Goal: Task Accomplishment & Management: Use online tool/utility

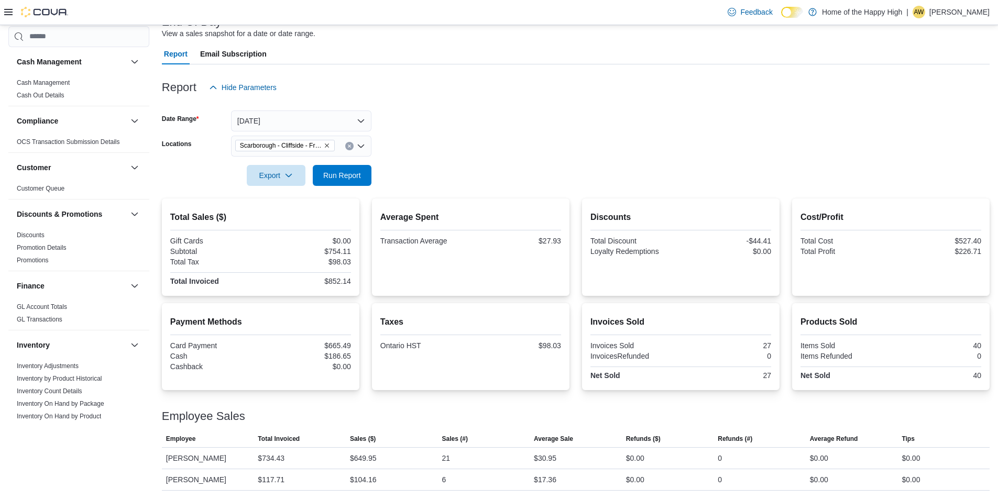
scroll to position [105, 0]
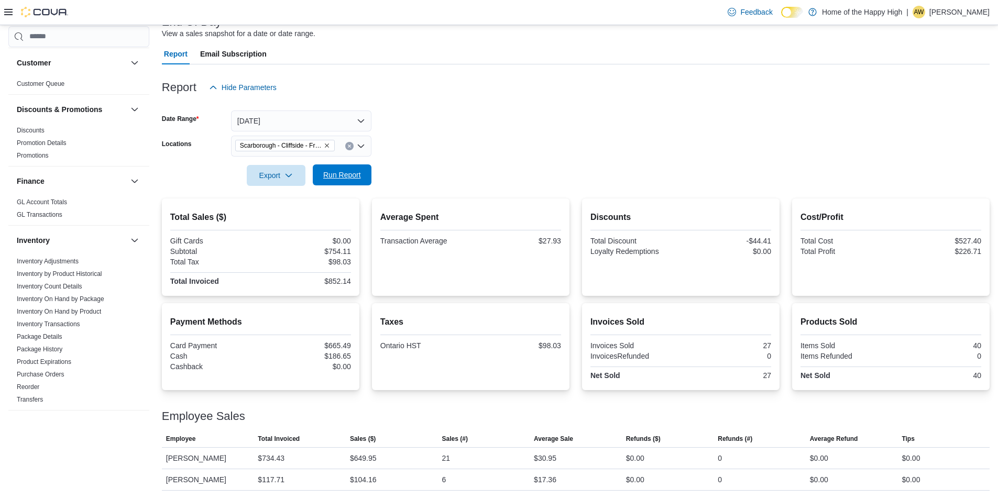
click at [356, 179] on span "Run Report" at bounding box center [342, 175] width 38 height 10
click at [351, 119] on button "[DATE]" at bounding box center [301, 121] width 140 height 21
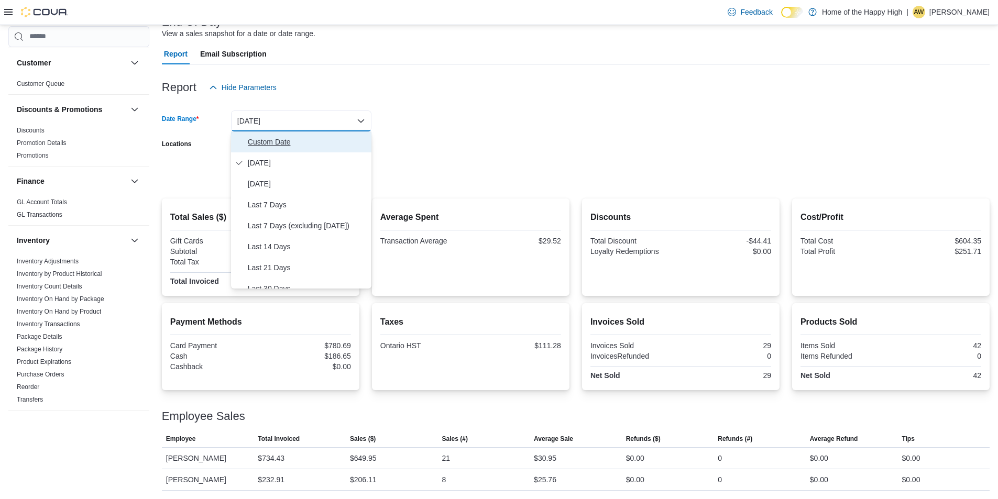
click at [337, 147] on span "Custom Date" at bounding box center [307, 142] width 119 height 13
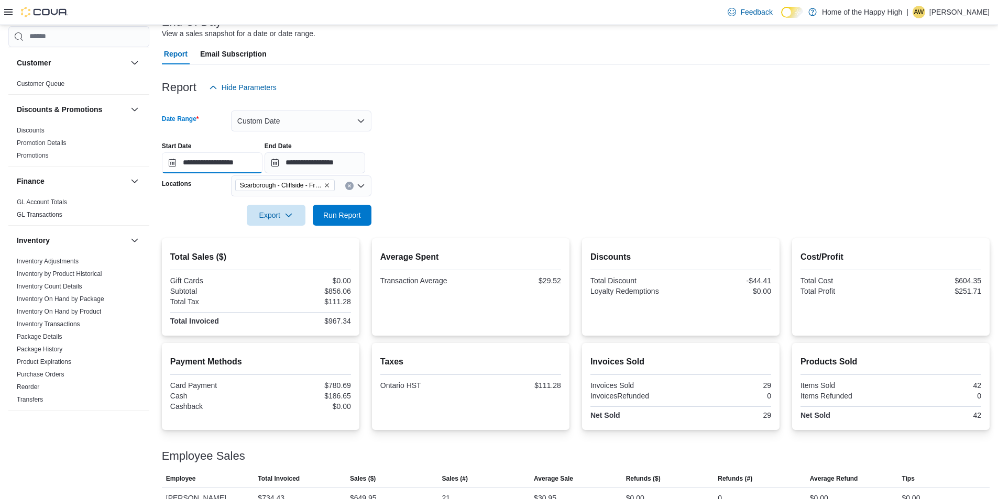
click at [263, 172] on input "**********" at bounding box center [212, 163] width 101 height 21
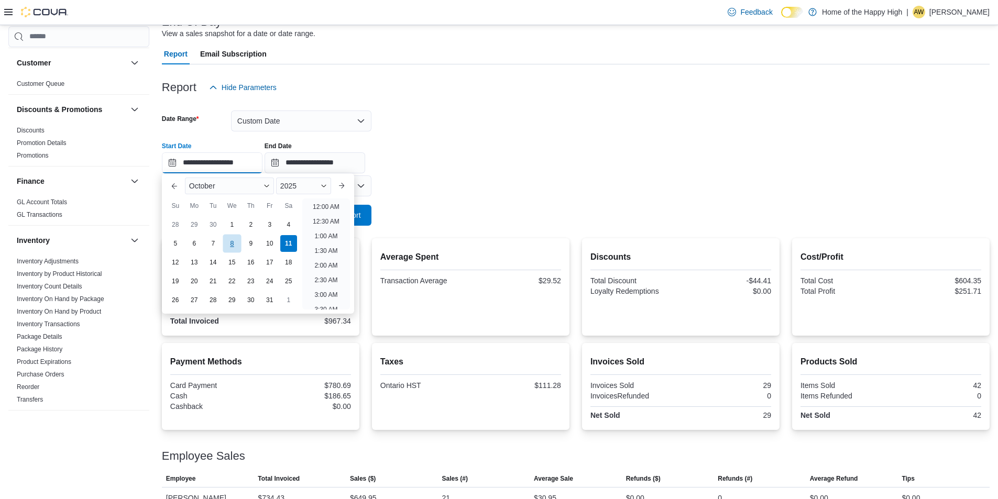
scroll to position [326, 0]
click at [198, 244] on div "6" at bounding box center [194, 243] width 18 height 18
type input "**********"
drag, startPoint x: 434, startPoint y: 179, endPoint x: 374, endPoint y: 213, distance: 69.4
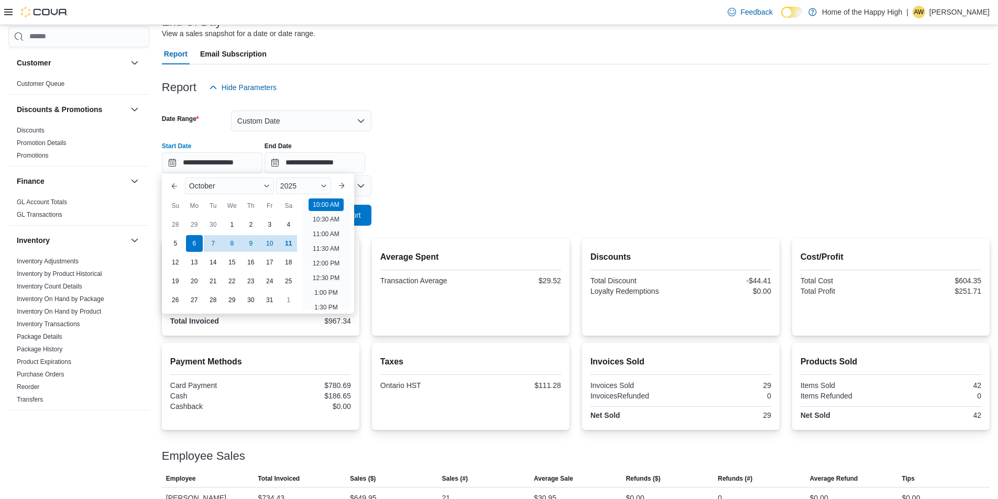
click at [432, 179] on form "**********" at bounding box center [576, 162] width 828 height 128
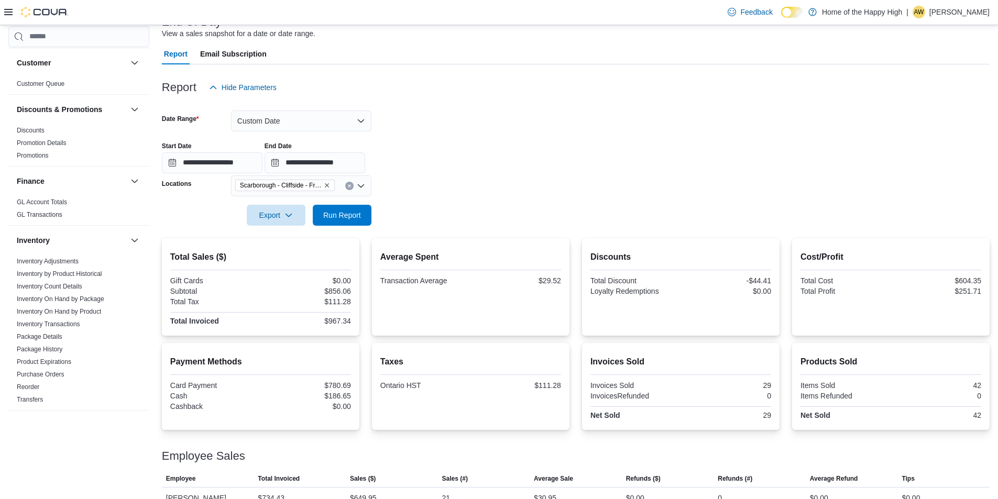
click at [373, 213] on form "**********" at bounding box center [576, 162] width 828 height 128
click at [363, 213] on span "Run Report" at bounding box center [342, 214] width 46 height 21
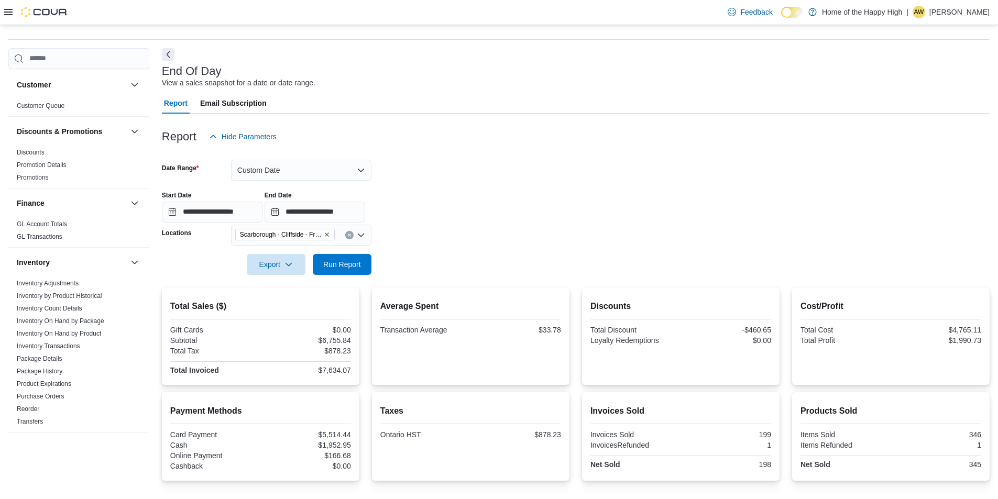
scroll to position [26, 0]
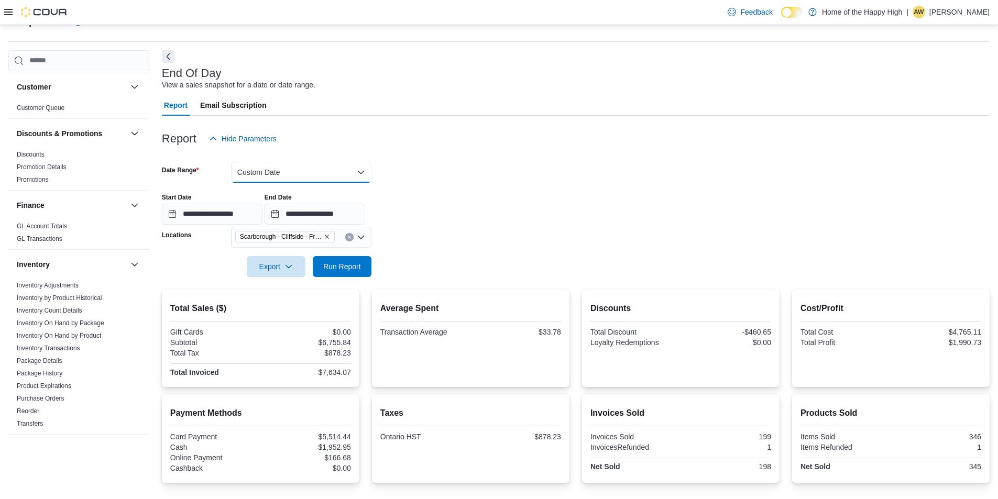
click at [317, 176] on button "Custom Date" at bounding box center [301, 172] width 140 height 21
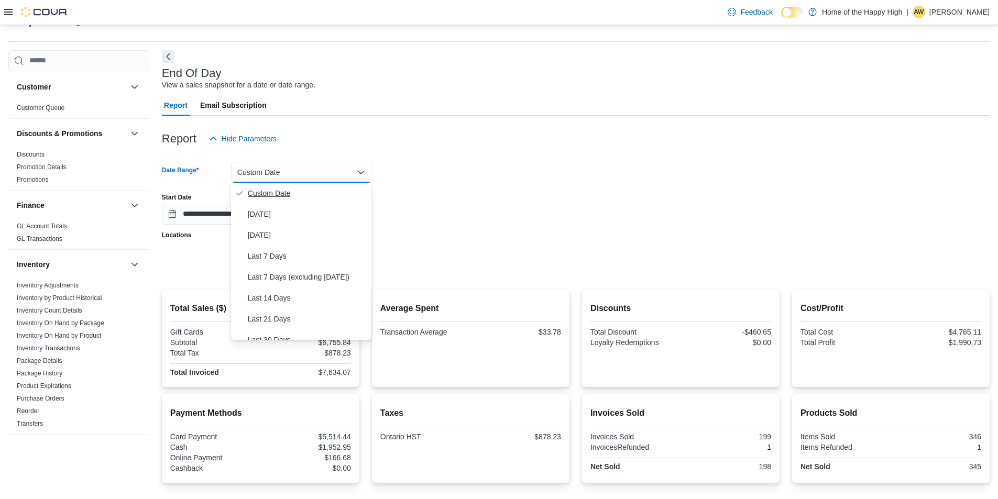
click at [285, 202] on button "Custom Date" at bounding box center [301, 193] width 140 height 21
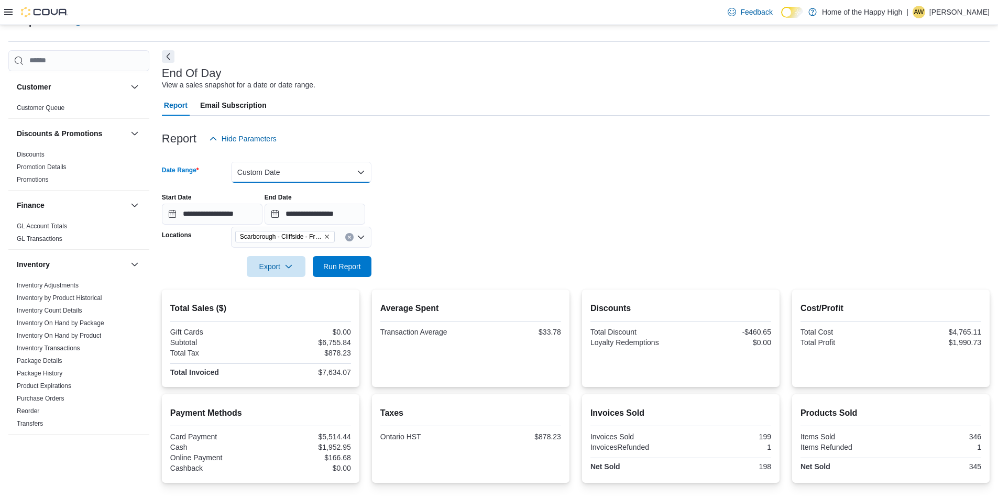
click at [283, 179] on button "Custom Date" at bounding box center [301, 172] width 140 height 21
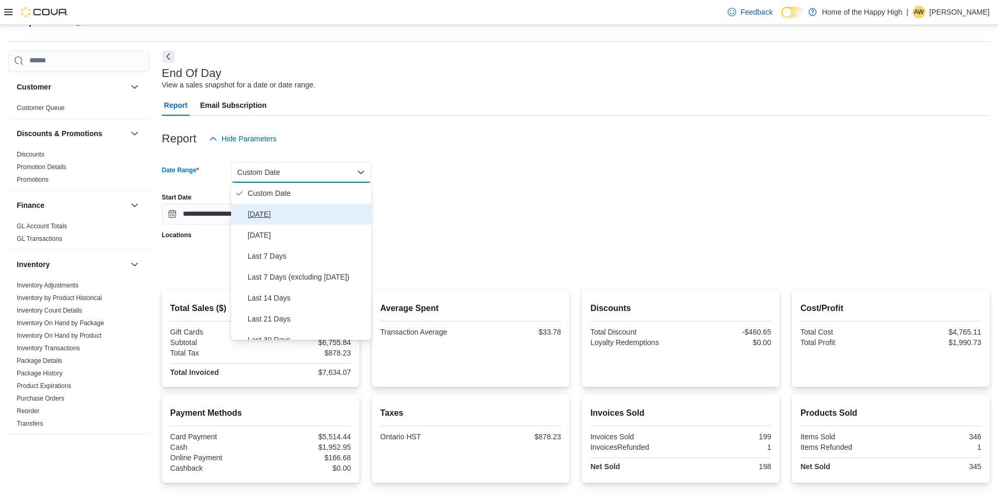
click at [264, 206] on button "[DATE]" at bounding box center [301, 214] width 140 height 21
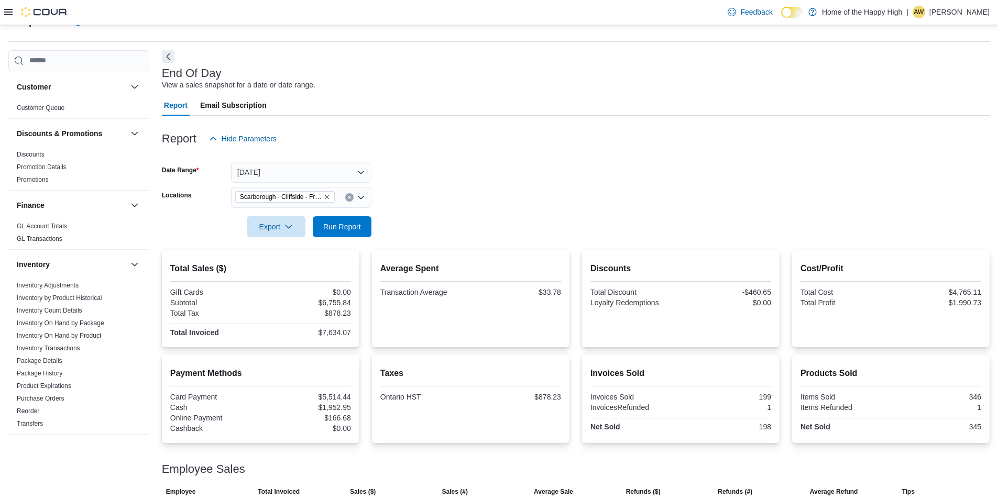
drag, startPoint x: 458, startPoint y: 200, endPoint x: 321, endPoint y: 255, distance: 146.8
click at [455, 200] on form "Date Range [DATE] Locations [GEOGRAPHIC_DATA] - [GEOGRAPHIC_DATA] - Friendly St…" at bounding box center [576, 193] width 828 height 88
click at [330, 227] on span "Run Report" at bounding box center [342, 226] width 38 height 10
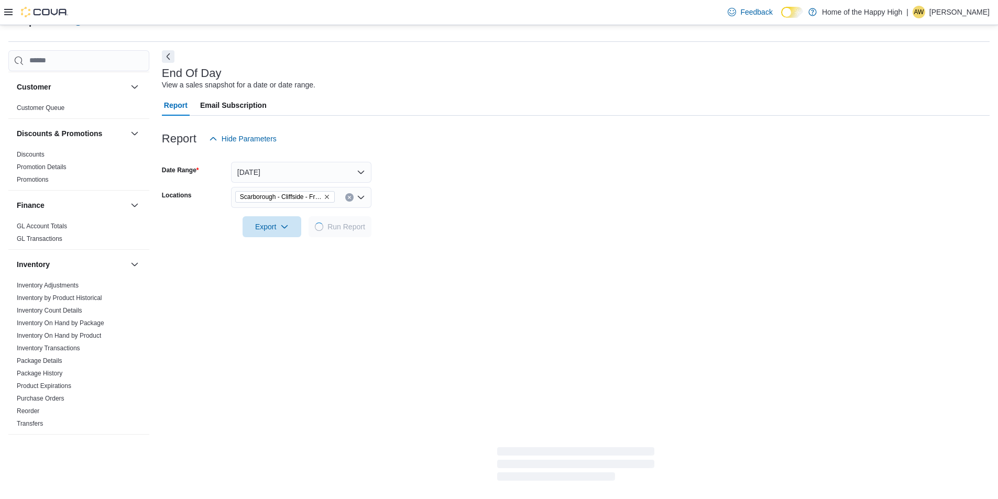
scroll to position [77, 0]
